Goal: Find specific page/section: Find specific page/section

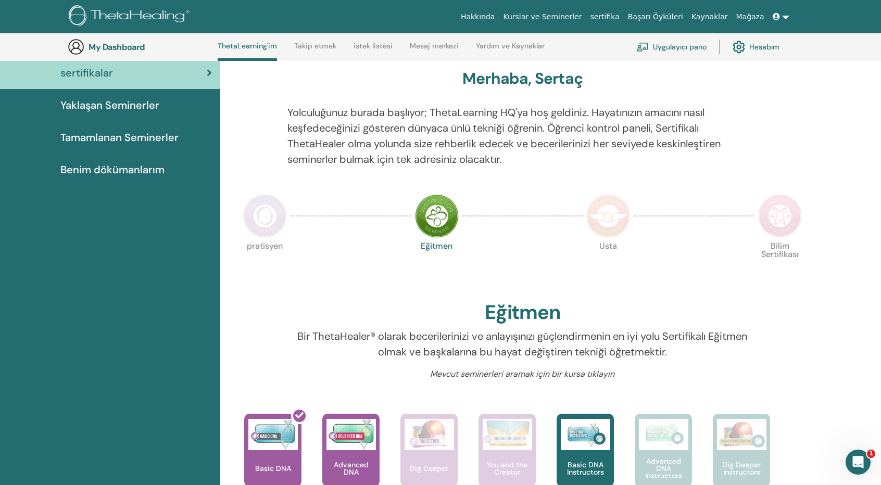
click at [137, 97] on span "Yaklaşan Seminerler" at bounding box center [109, 105] width 99 height 16
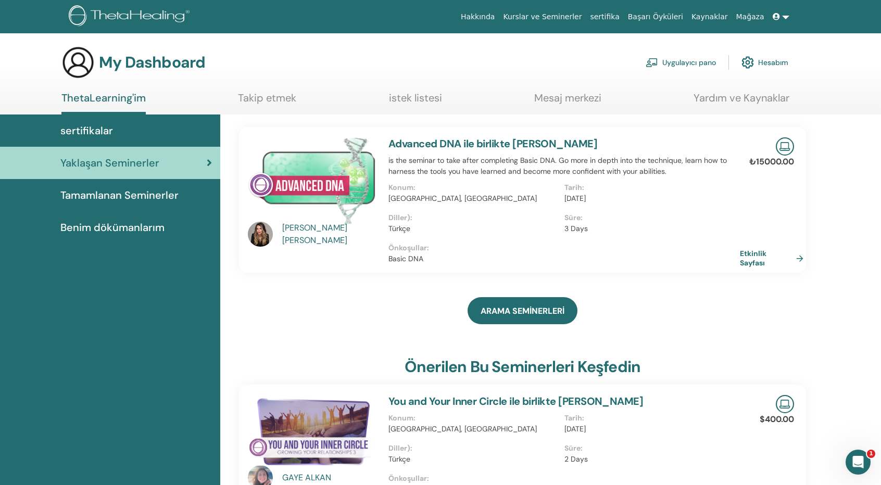
click at [784, 12] on link at bounding box center [780, 16] width 25 height 19
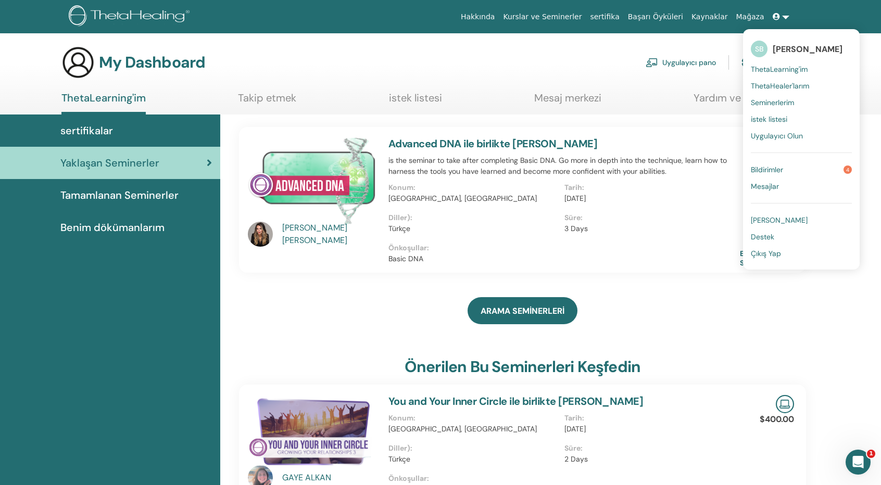
click at [150, 228] on span "Benim dökümanlarım" at bounding box center [112, 228] width 104 height 16
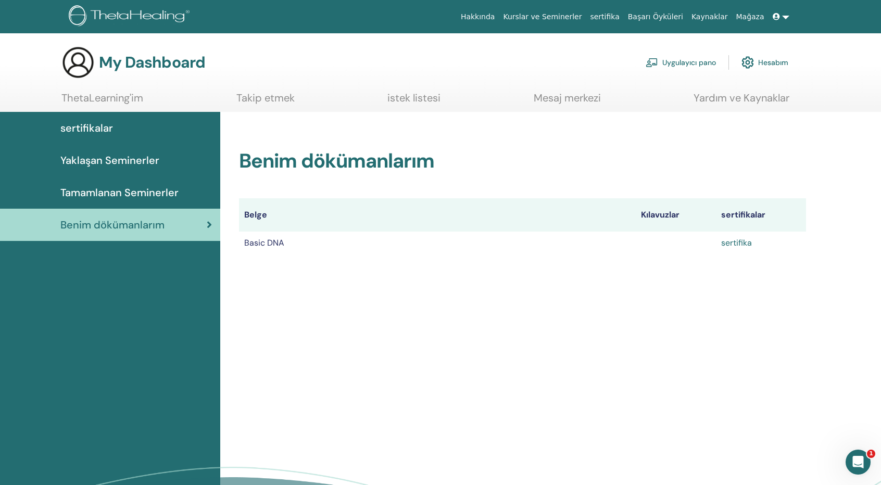
click at [738, 244] on link "sertifika" at bounding box center [736, 242] width 31 height 11
